Goal: Task Accomplishment & Management: Manage account settings

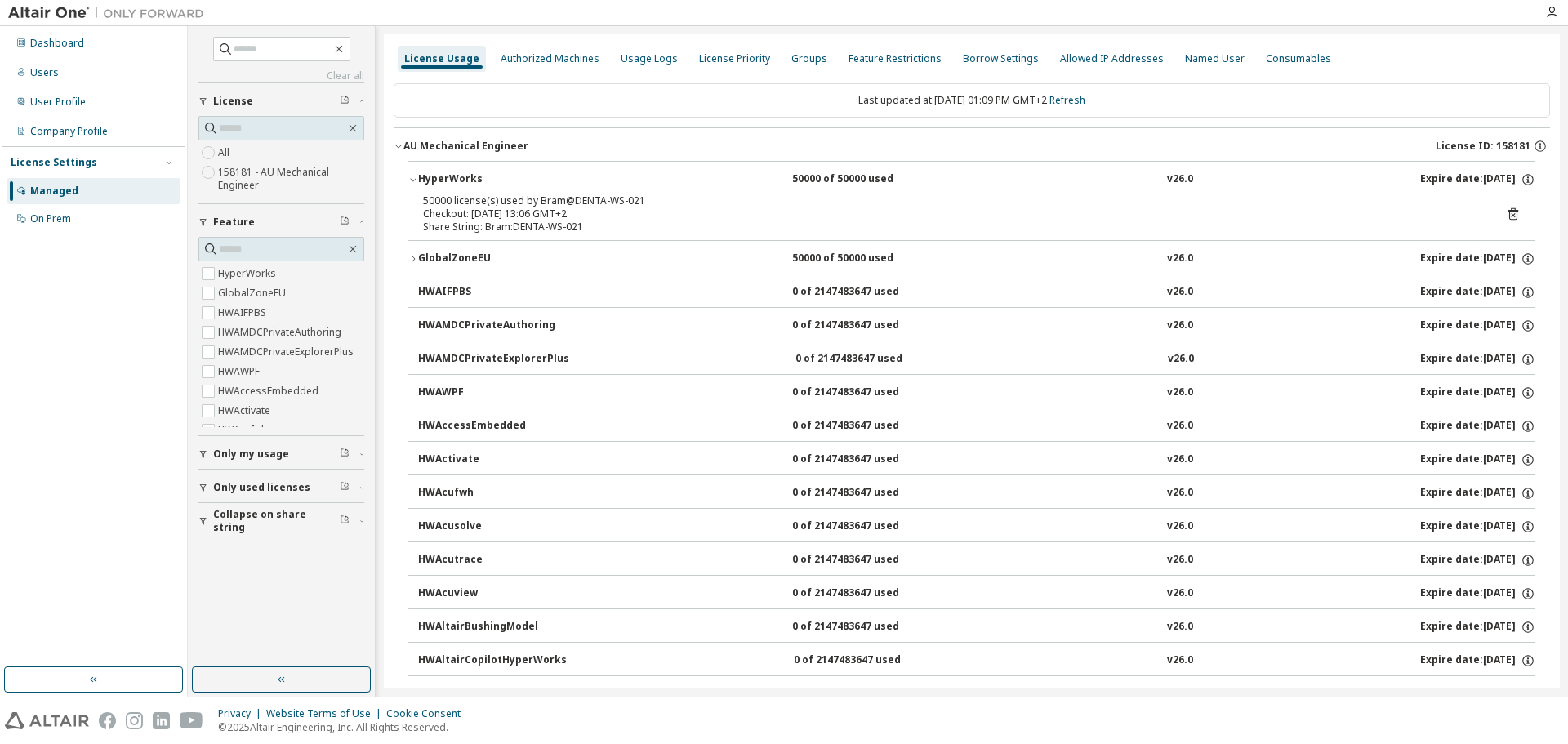
click at [61, 181] on div "Managed" at bounding box center [93, 191] width 174 height 26
click at [1090, 244] on button "GlobalZoneEU 50000 of 50000 used v26.0 Expire date: 2026-07-15" at bounding box center [971, 258] width 1127 height 36
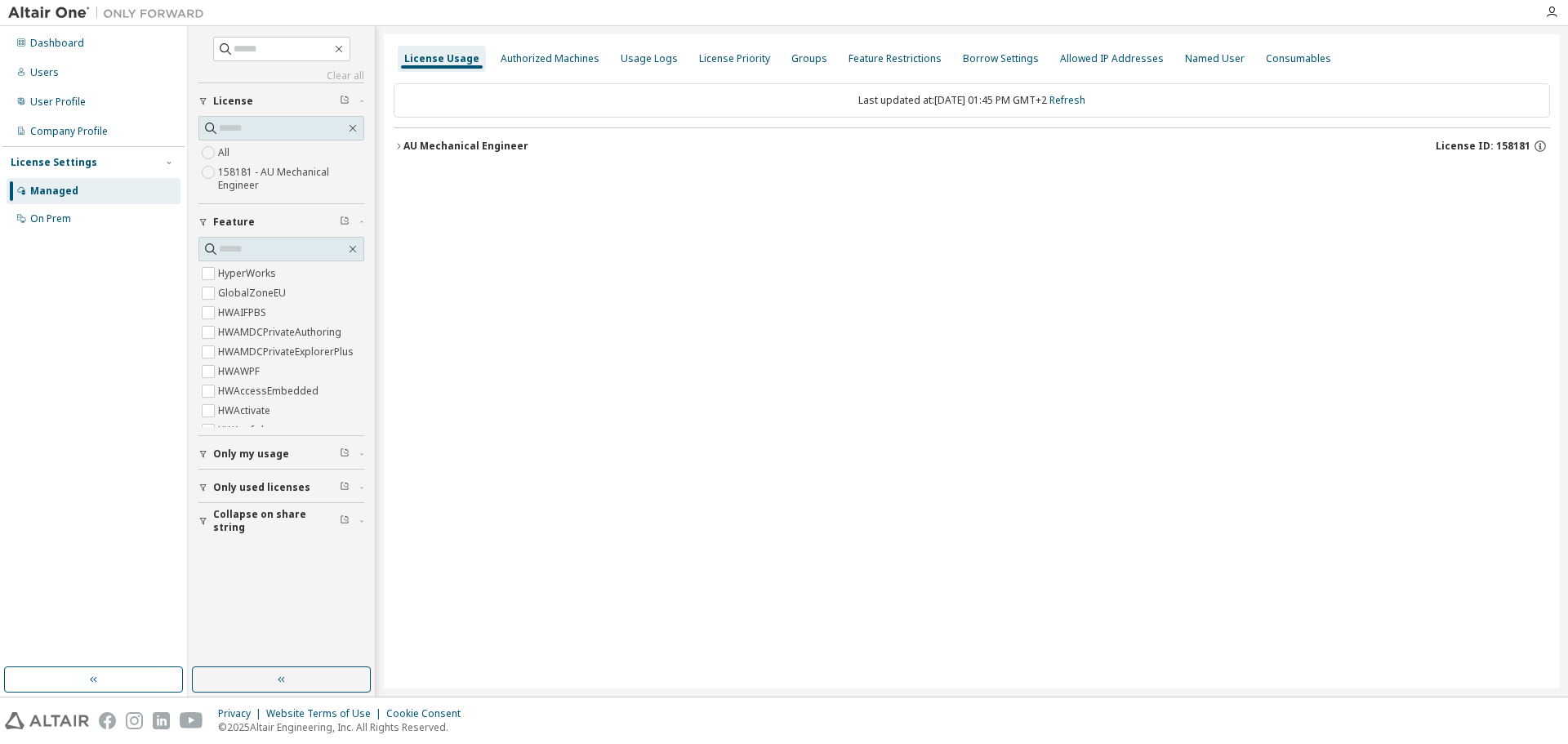
click at [828, 217] on div "License Usage Authorized Machines Usage Logs License Priority Groups Feature Re…" at bounding box center [972, 361] width 1176 height 654
click at [47, 219] on div "On Prem" at bounding box center [51, 219] width 41 height 13
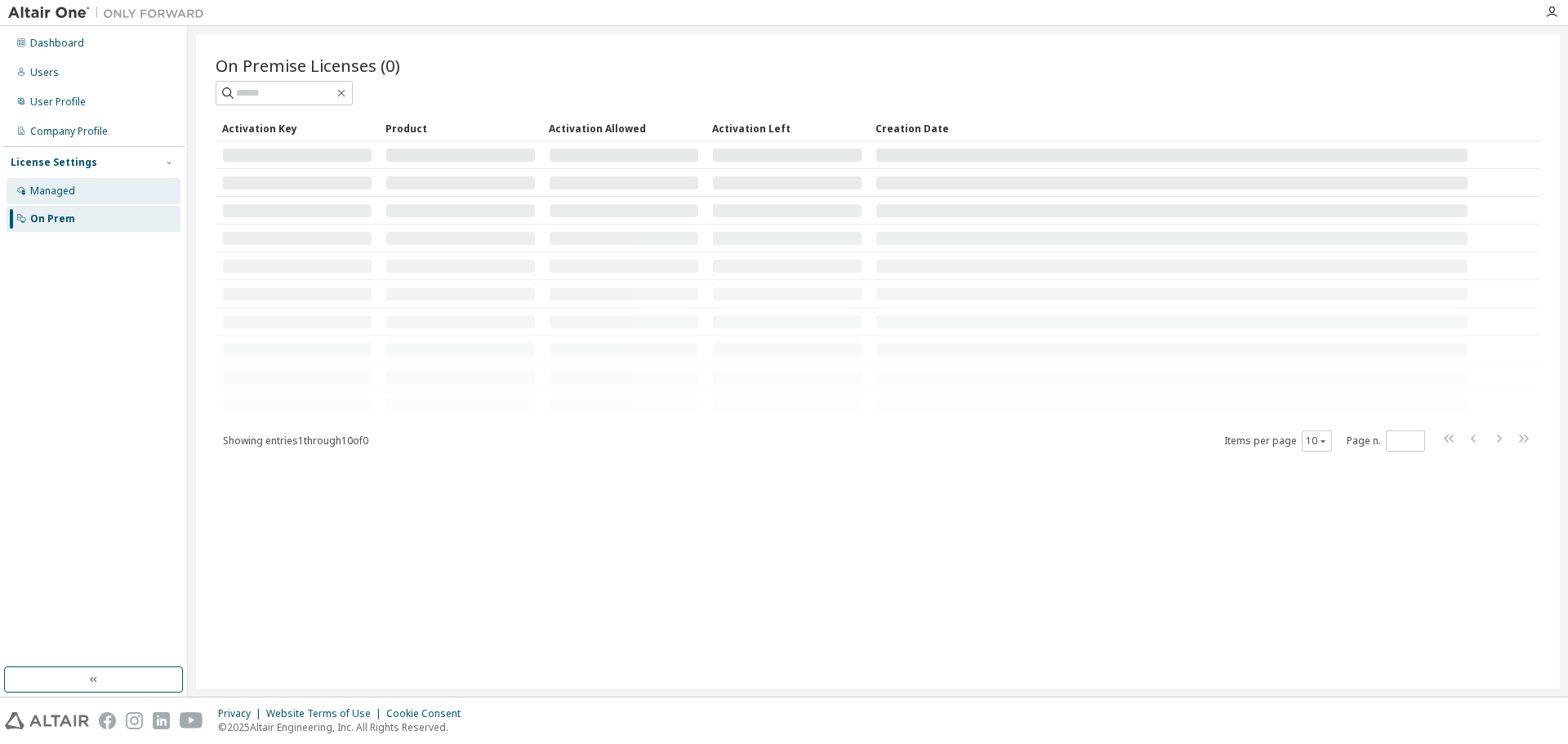
click at [55, 183] on div "Managed" at bounding box center [93, 191] width 174 height 26
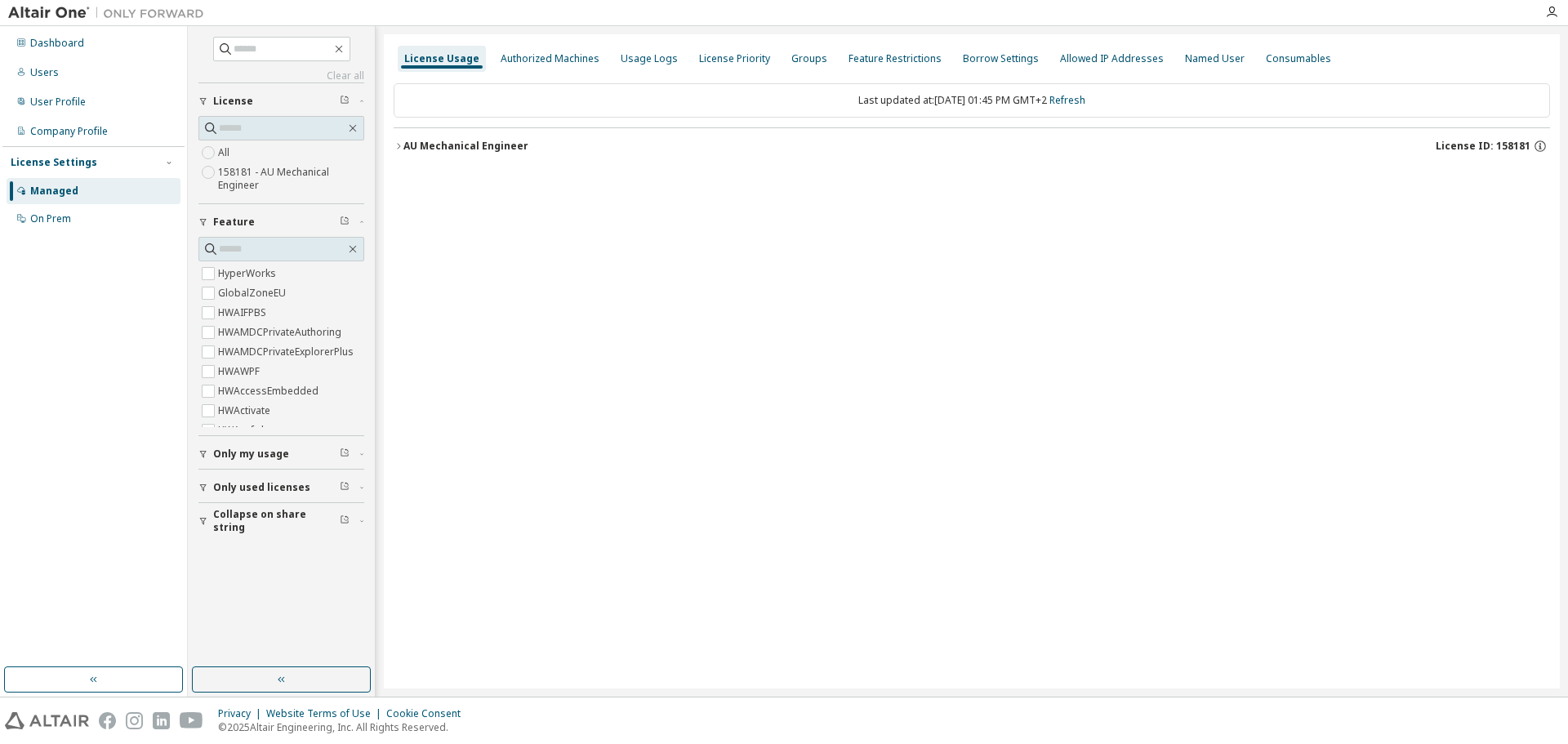
click at [399, 142] on icon "button" at bounding box center [399, 146] width 10 height 10
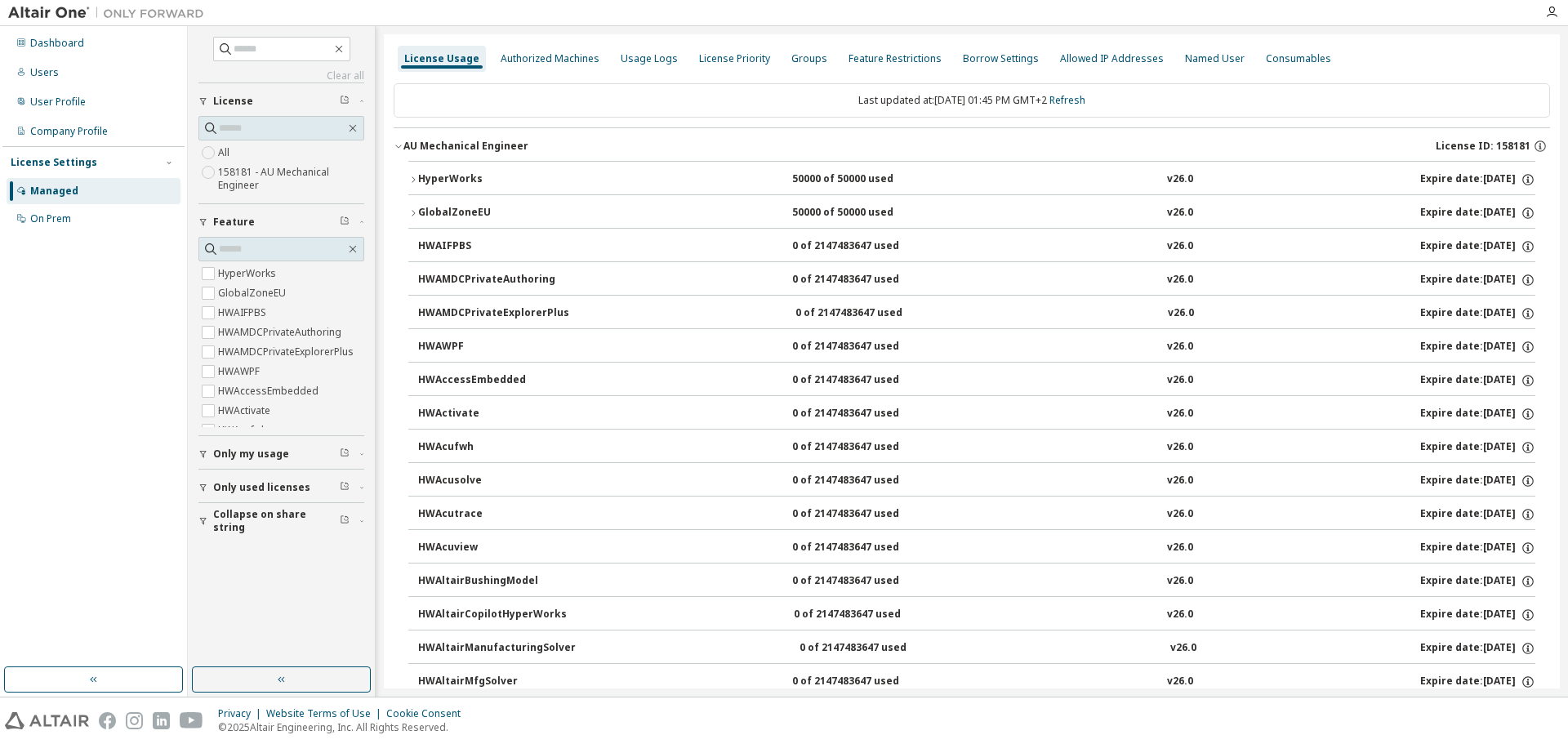
click at [415, 178] on icon "button" at bounding box center [413, 179] width 10 height 10
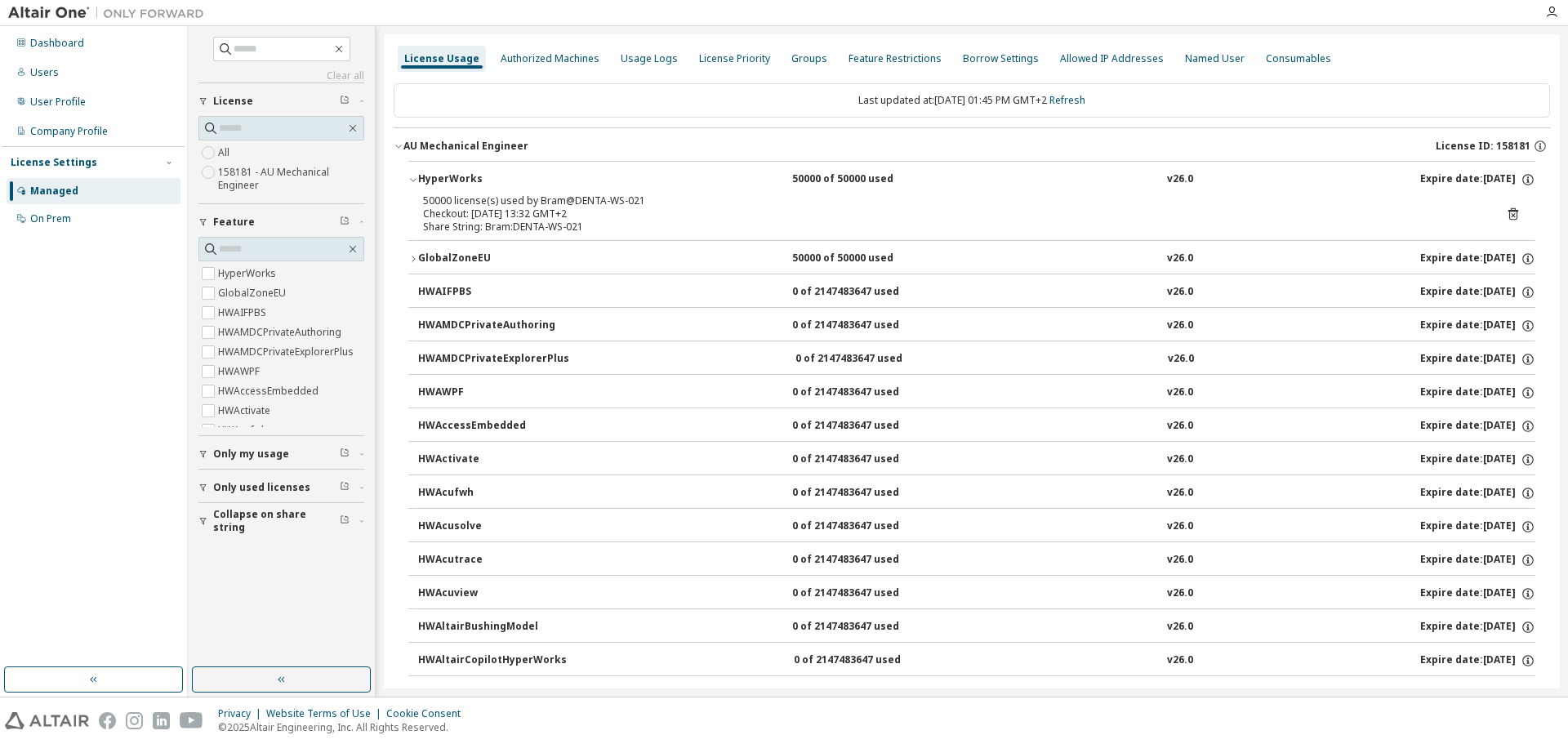
click at [947, 227] on div "Share String: Bram:DENTA-WS-021" at bounding box center [952, 227] width 1059 height 13
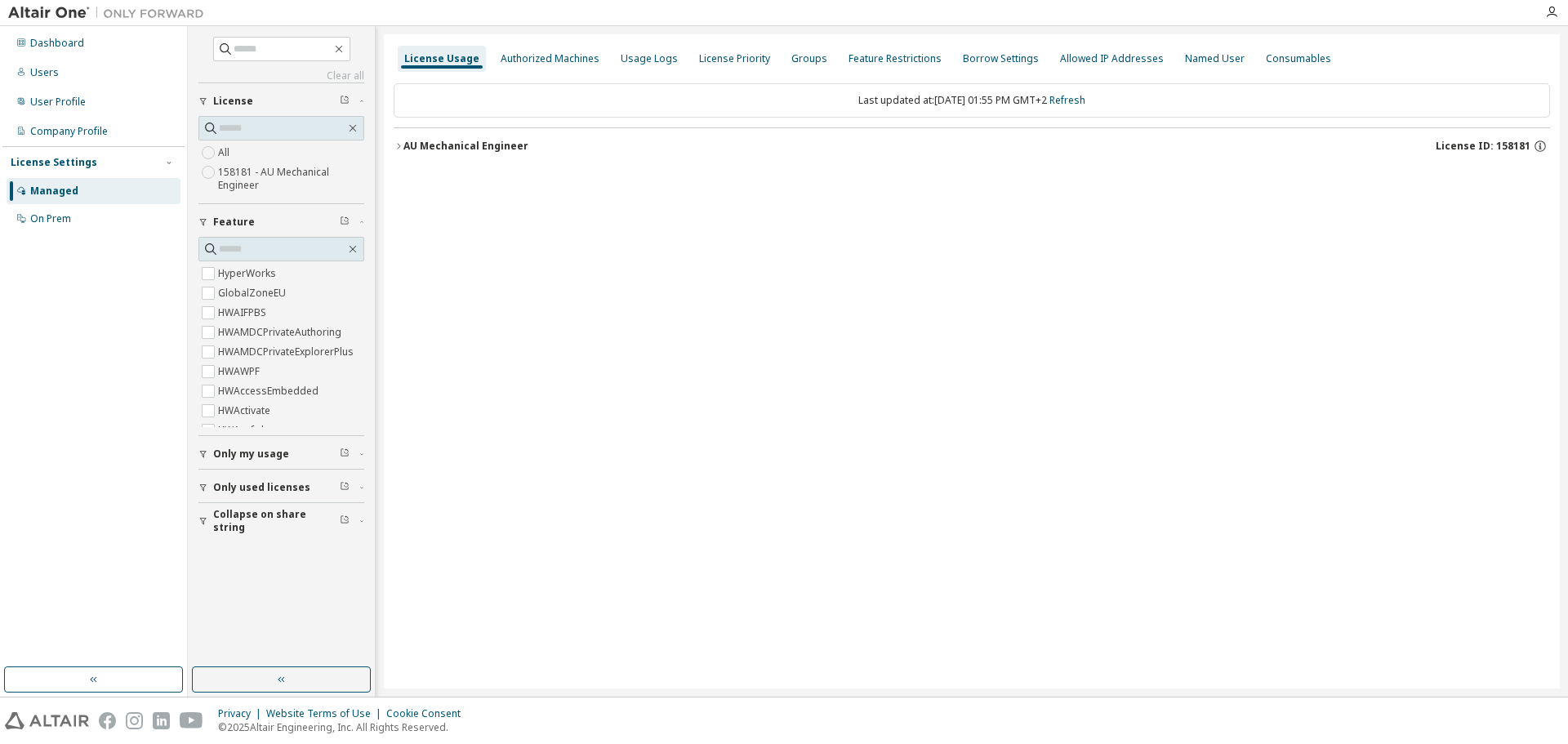
click at [400, 146] on icon "button" at bounding box center [399, 146] width 4 height 6
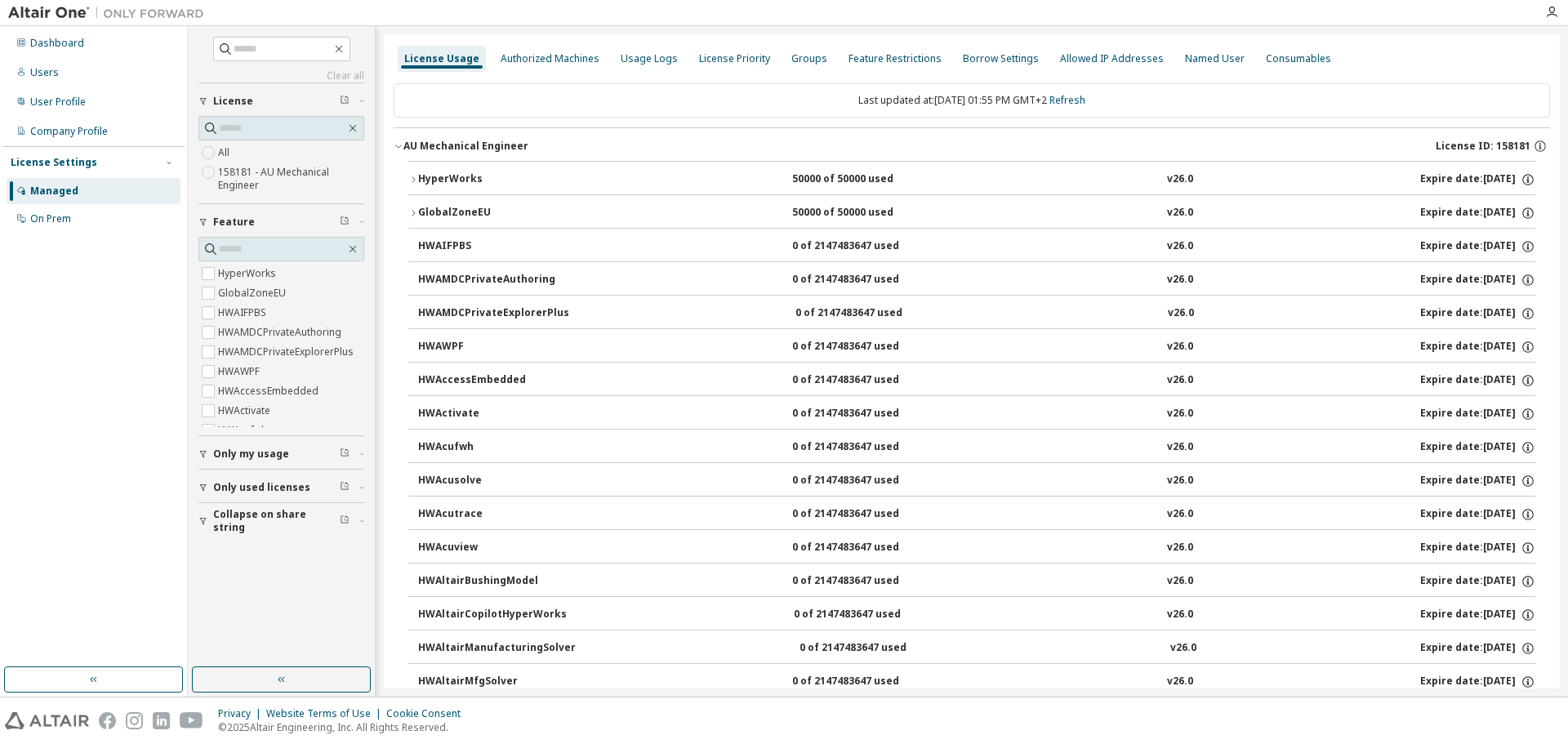
click at [420, 177] on div "HyperWorks" at bounding box center [491, 180] width 147 height 15
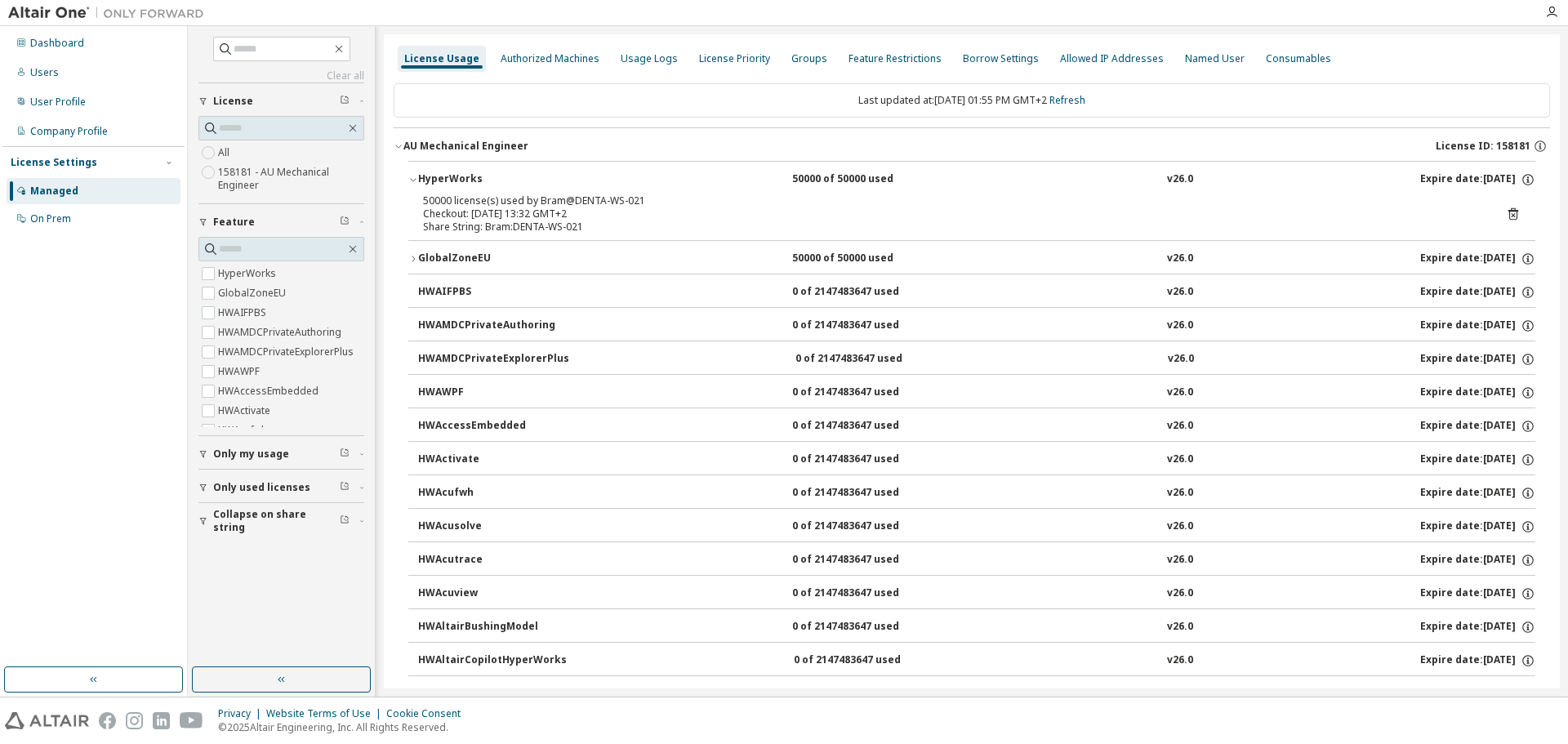
click at [535, 210] on div "Checkout: [DATE] 13:32 GMT+2" at bounding box center [952, 214] width 1059 height 13
